Goal: Task Accomplishment & Management: Complete application form

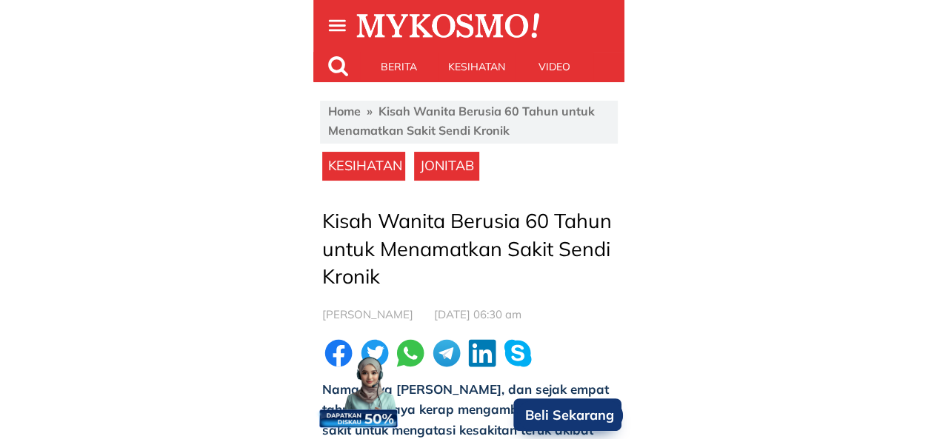
click at [550, 417] on p "Beli Sekarang" at bounding box center [570, 416] width 106 height 30
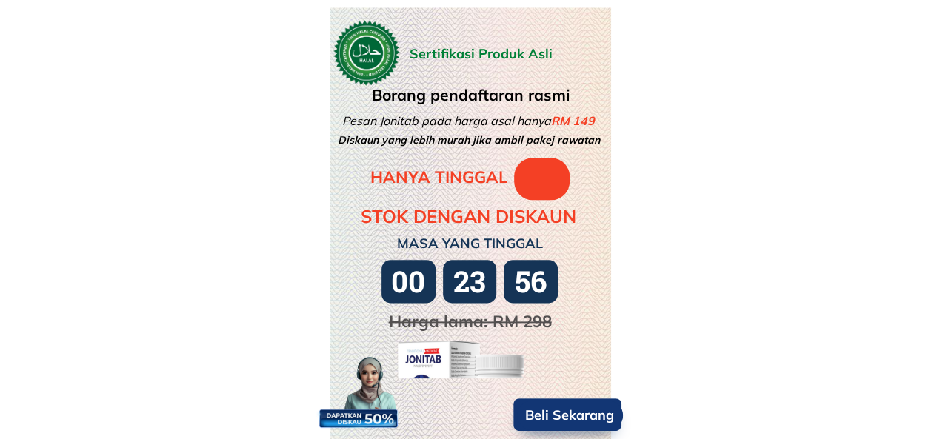
scroll to position [3887, 0]
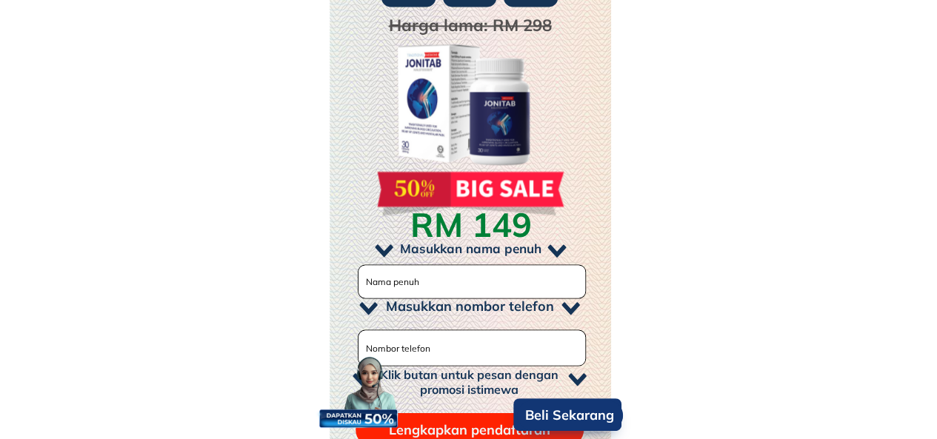
click at [475, 267] on input "text" at bounding box center [472, 281] width 220 height 33
type input "m"
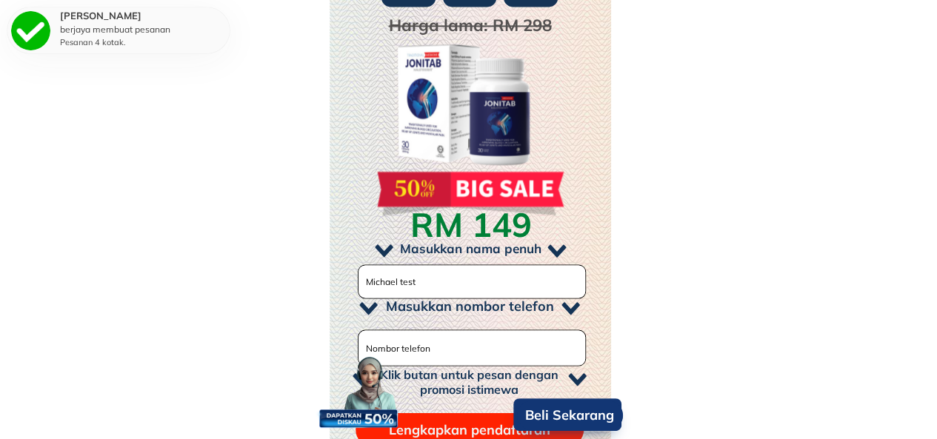
scroll to position [4035, 0]
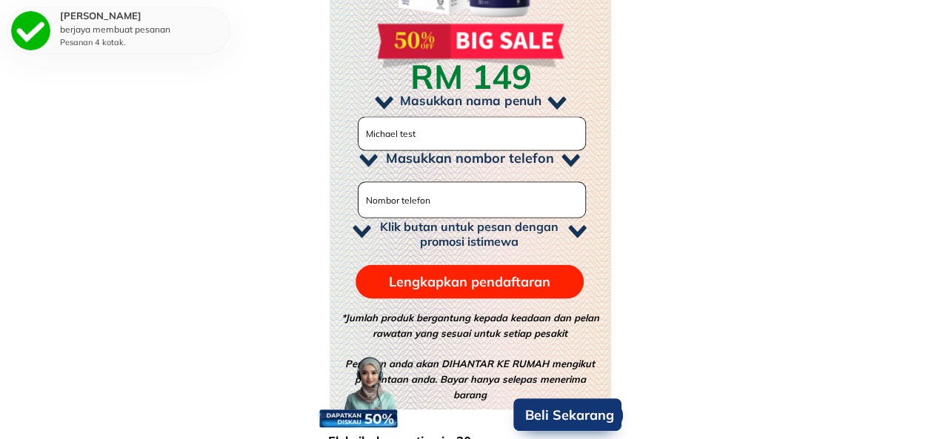
type input "Michael test"
click at [461, 191] on input "tel" at bounding box center [472, 199] width 220 height 35
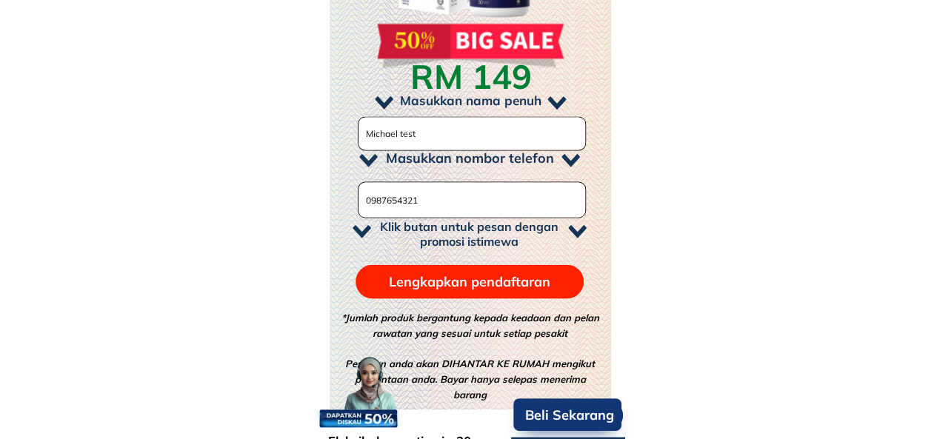
type input "0987654321"
click at [449, 273] on p "Lengkapkan pendaftaran" at bounding box center [469, 281] width 229 height 34
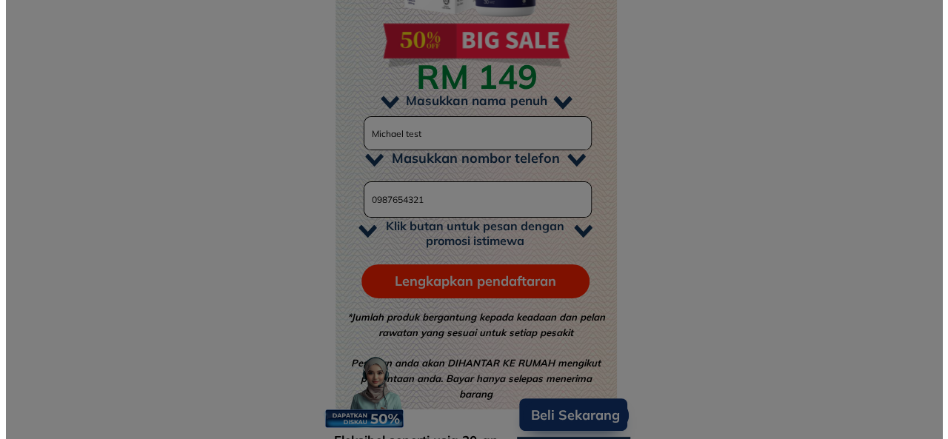
scroll to position [0, 0]
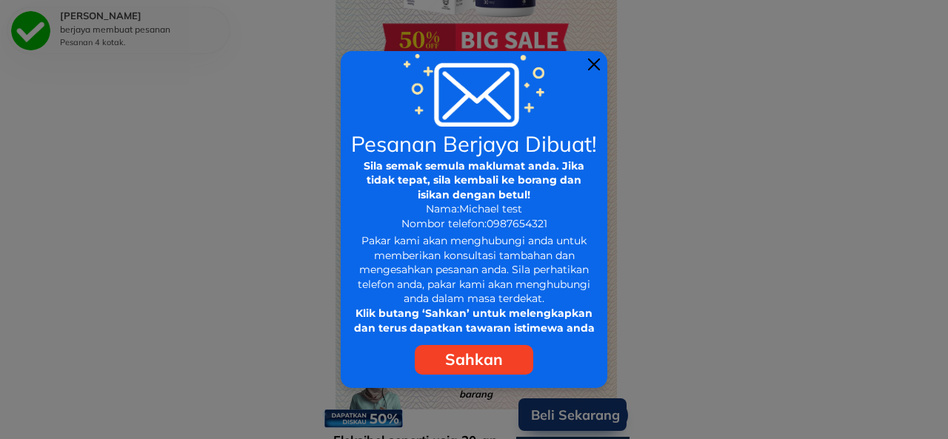
click at [471, 354] on p "Sahkan" at bounding box center [474, 360] width 118 height 30
